Goal: Information Seeking & Learning: Understand process/instructions

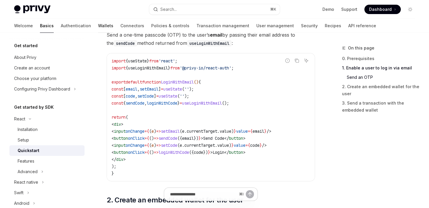
click at [98, 26] on link "Wallets" at bounding box center [105, 26] width 15 height 14
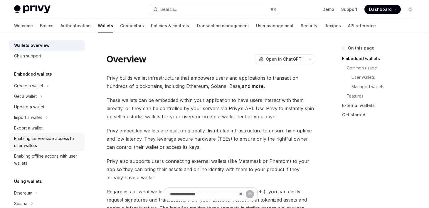
scroll to position [7, 0]
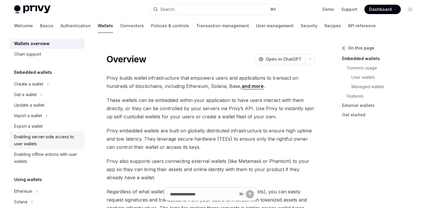
click at [41, 140] on div "Enabling server-side access to user wallets" at bounding box center [47, 141] width 67 height 14
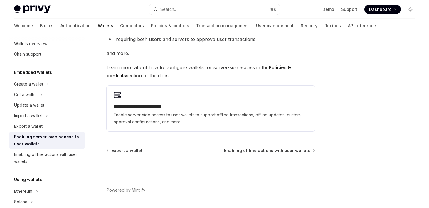
scroll to position [132, 0]
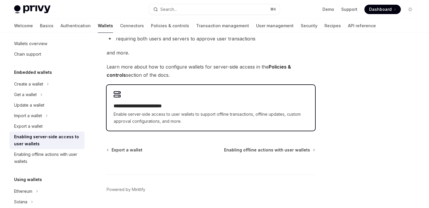
click at [169, 113] on span "Enable server-side access to user wallets to support offline transactions, offl…" at bounding box center [211, 118] width 194 height 14
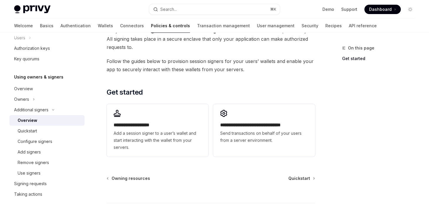
scroll to position [145, 0]
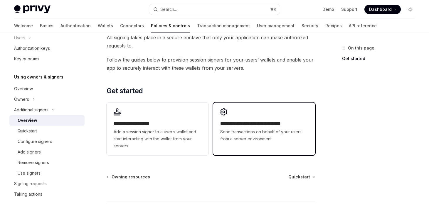
click at [239, 131] on span "Send transactions on behalf of your users from a server environment." at bounding box center [264, 136] width 88 height 14
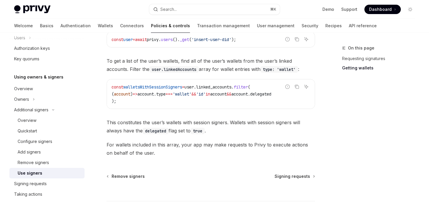
scroll to position [321, 0]
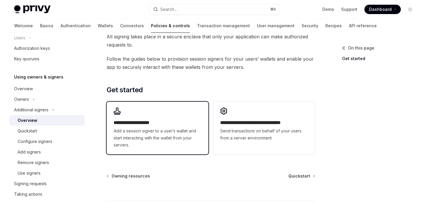
scroll to position [147, 0]
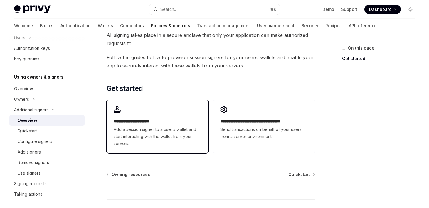
click at [149, 133] on span "Add a session signer to a user’s wallet and start interacting with the wallet f…" at bounding box center [158, 136] width 88 height 21
type textarea "*"
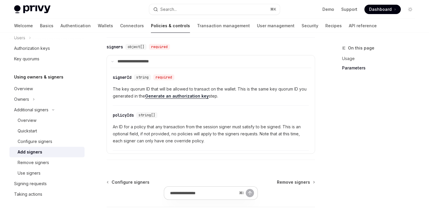
scroll to position [247, 0]
